Goal: Transaction & Acquisition: Purchase product/service

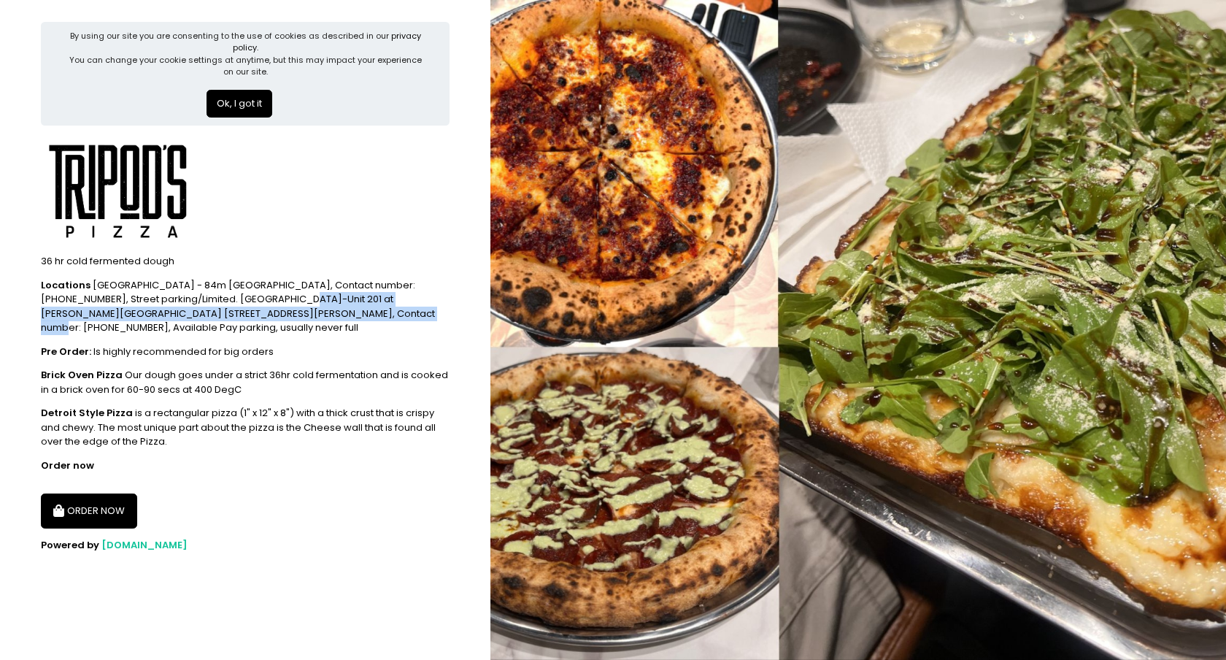
drag, startPoint x: 202, startPoint y: 217, endPoint x: 257, endPoint y: 300, distance: 99.6
click at [257, 300] on div "Locations [GEOGRAPHIC_DATA] - 84m [GEOGRAPHIC_DATA], [GEOGRAPHIC_DATA], Contact…" at bounding box center [245, 306] width 409 height 57
copy div "[GEOGRAPHIC_DATA]-Unit 201 at [PERSON_NAME][GEOGRAPHIC_DATA] [STREET_ADDRESS][P…"
click at [180, 413] on div "Detroit Style Pizza is a rectangular pizza (1" x 12" x 8") with a thick crust t…" at bounding box center [245, 427] width 409 height 43
click at [77, 496] on button "ORDER NOW" at bounding box center [89, 510] width 96 height 35
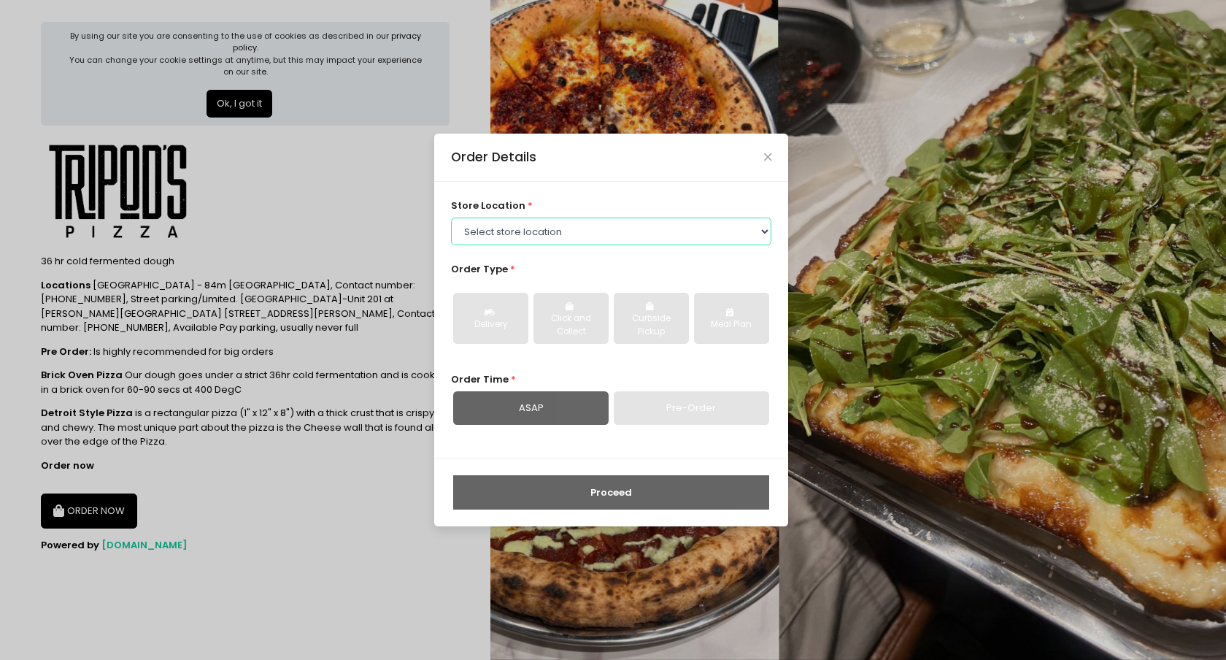
click at [543, 227] on select "Select store location Tripod's Pizza - Matimtiman Tripod's Pizza - [PERSON_NAME…" at bounding box center [611, 232] width 321 height 28
select select "67fb827a5452995f55066880"
click at [451, 218] on select "Select store location Tripod's Pizza - Matimtiman Tripod's Pizza - [PERSON_NAME…" at bounding box center [611, 232] width 321 height 28
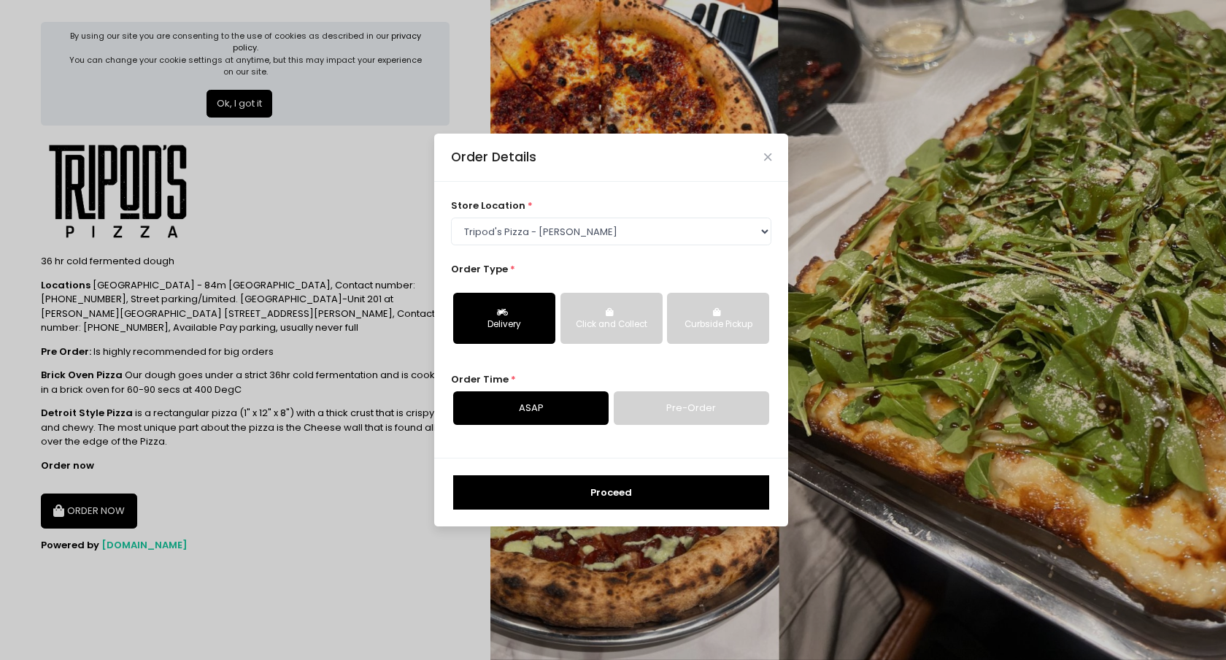
click at [713, 325] on div "Curbside Pickup" at bounding box center [718, 324] width 82 height 13
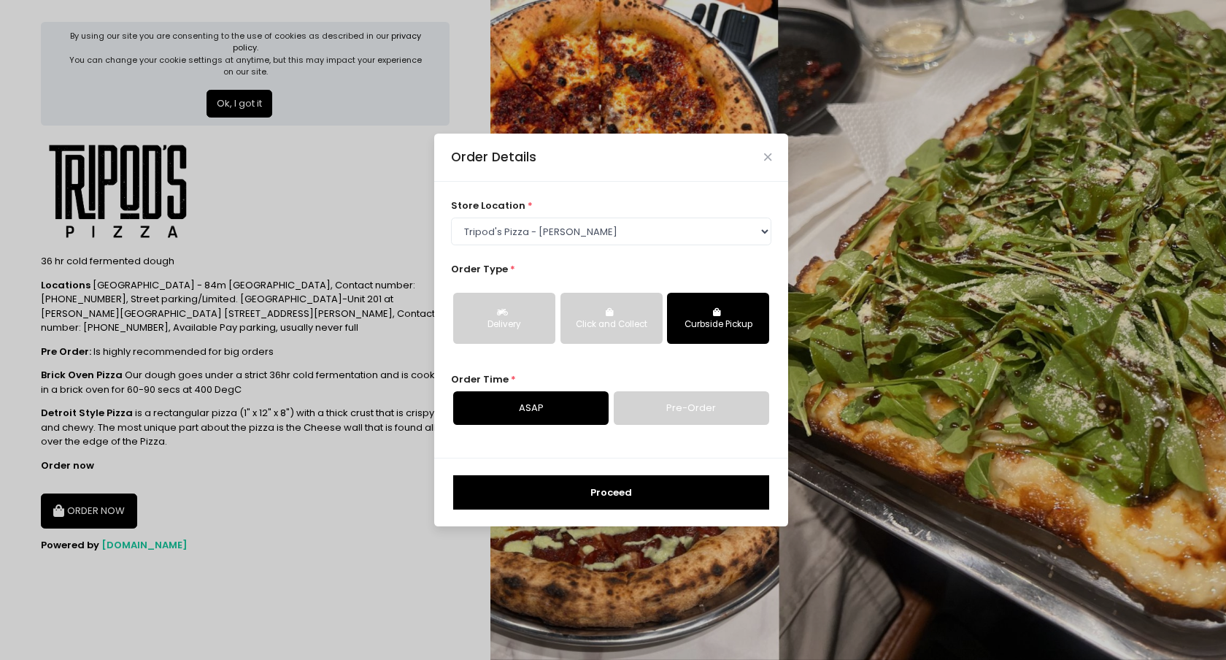
click at [661, 412] on link "Pre-Order" at bounding box center [691, 408] width 155 height 34
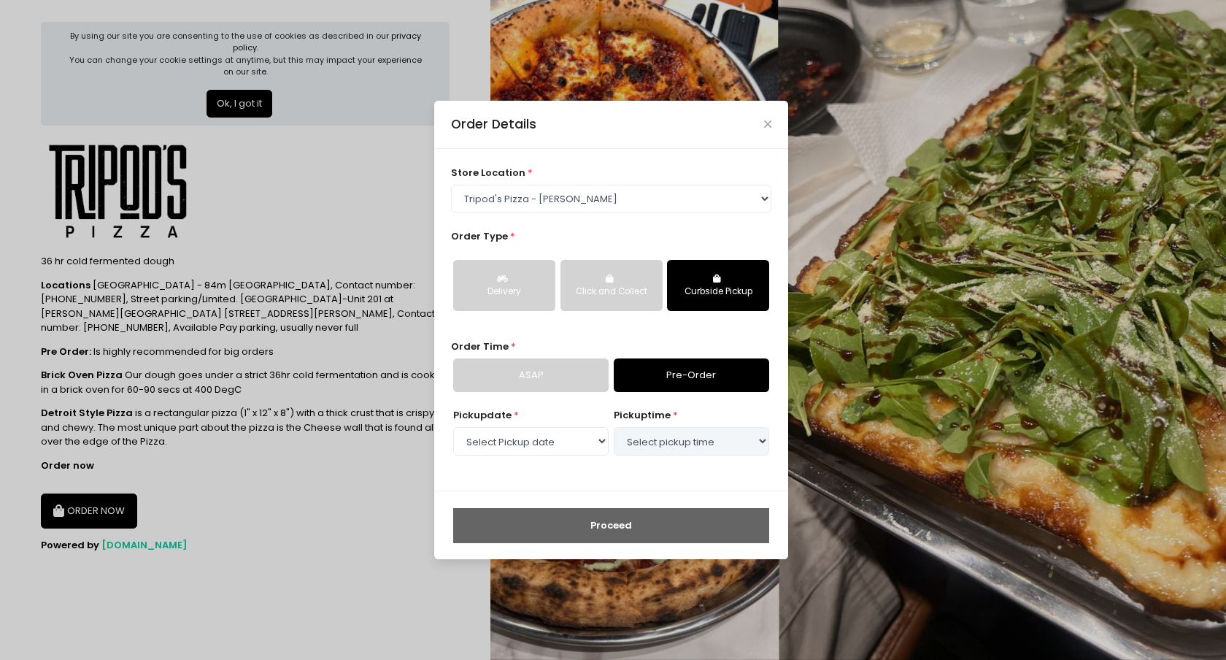
select select "[DATE]"
click at [569, 441] on select "Select Pickup date [DATE] [DATE] [DATE] [DATE] [DATE] [DATE]" at bounding box center [530, 441] width 155 height 28
click at [453, 427] on select "Select Pickup date [DATE] [DATE] [DATE] [DATE] [DATE] [DATE]" at bounding box center [530, 441] width 155 height 28
click at [679, 441] on select "Select pickup time 12:30 PM - 01:00 PM 01:00 PM - 01:30 PM 01:30 PM - 02:00 PM …" at bounding box center [691, 441] width 155 height 28
select select "14:00"
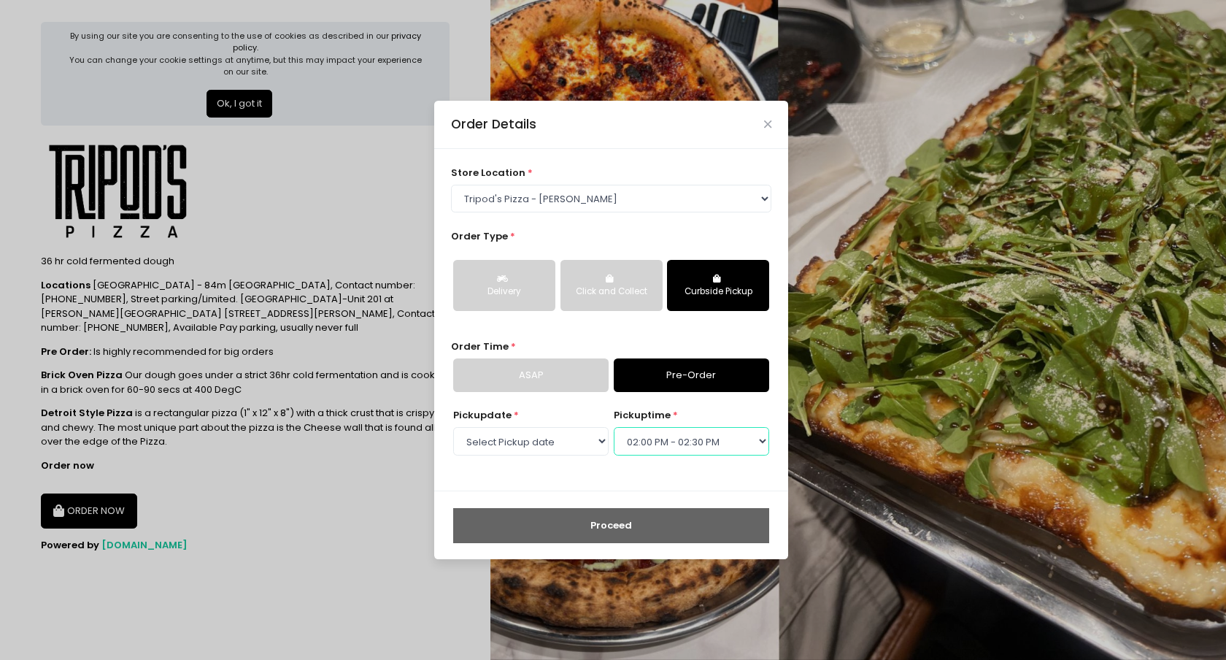
click at [614, 427] on select "Select pickup time 12:30 PM - 01:00 PM 01:00 PM - 01:30 PM 01:30 PM - 02:00 PM …" at bounding box center [691, 441] width 155 height 28
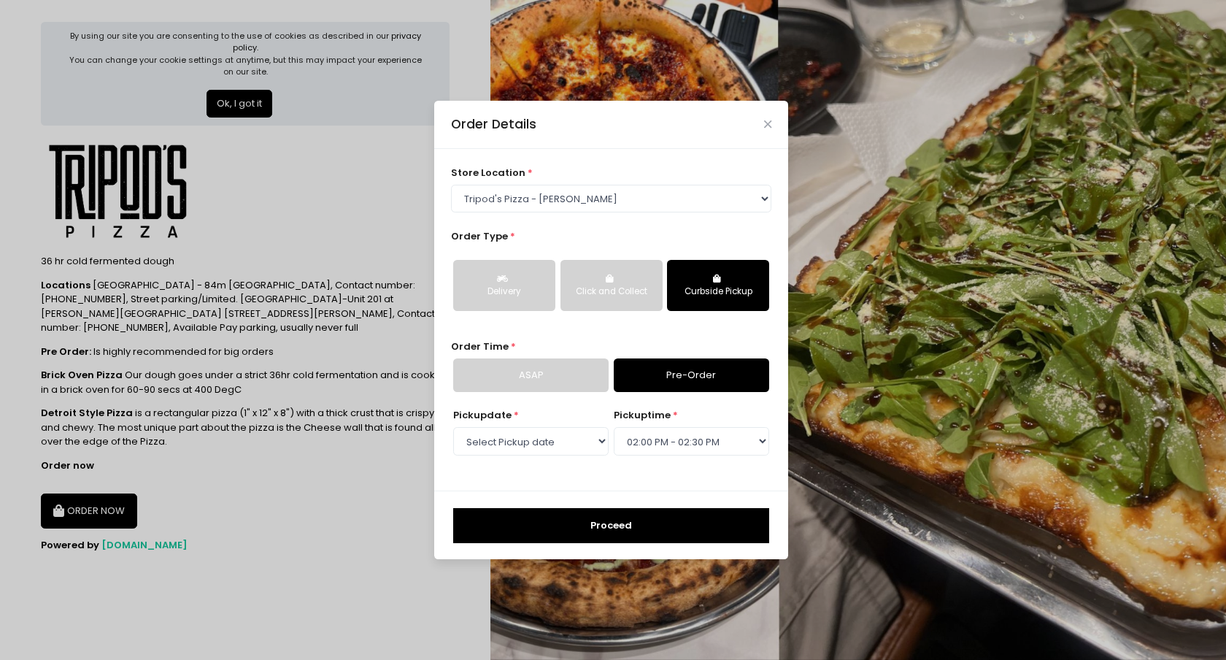
click at [639, 529] on button "Proceed" at bounding box center [611, 525] width 316 height 35
